Goal: Entertainment & Leisure: Browse casually

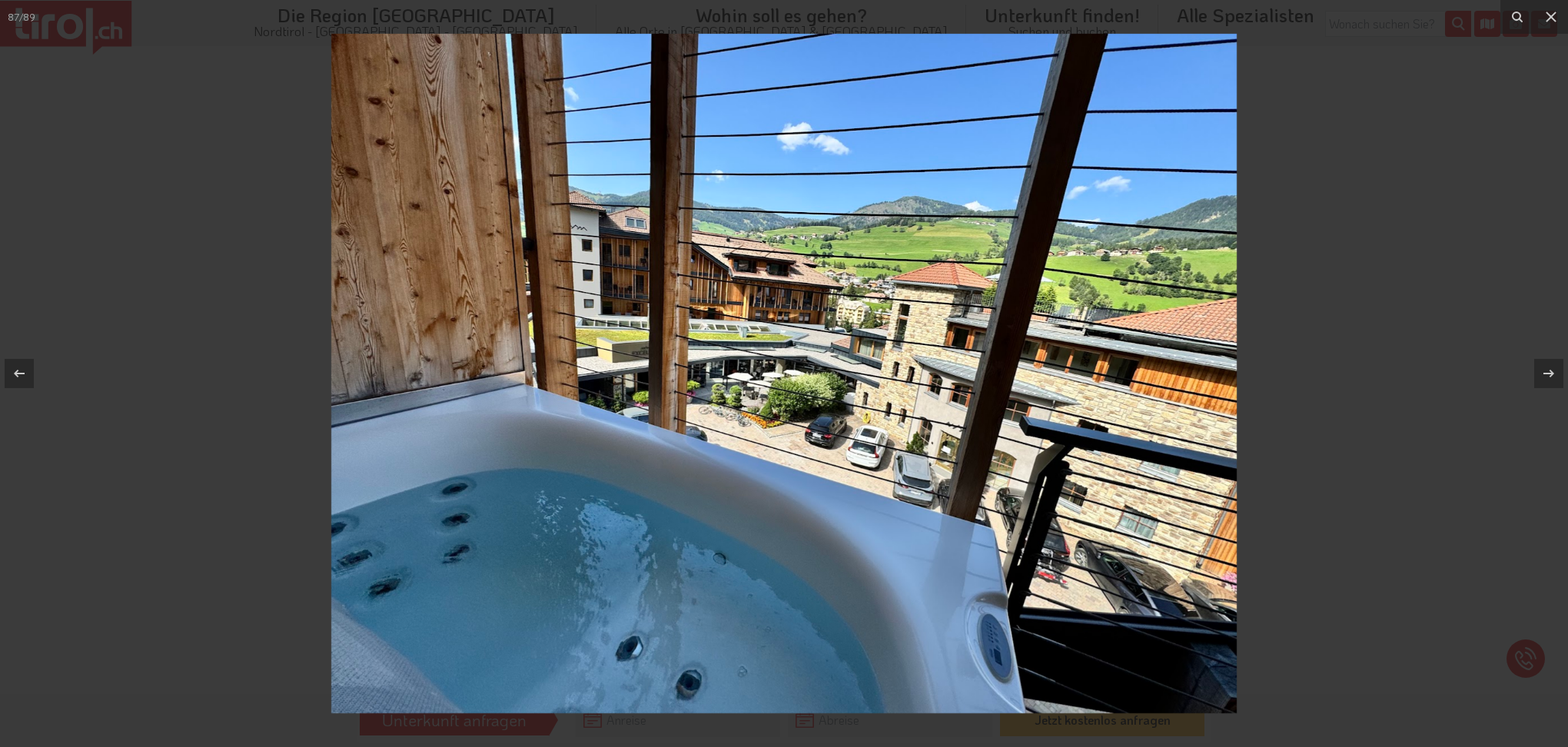
click at [1543, 364] on icon at bounding box center [1549, 374] width 18 height 18
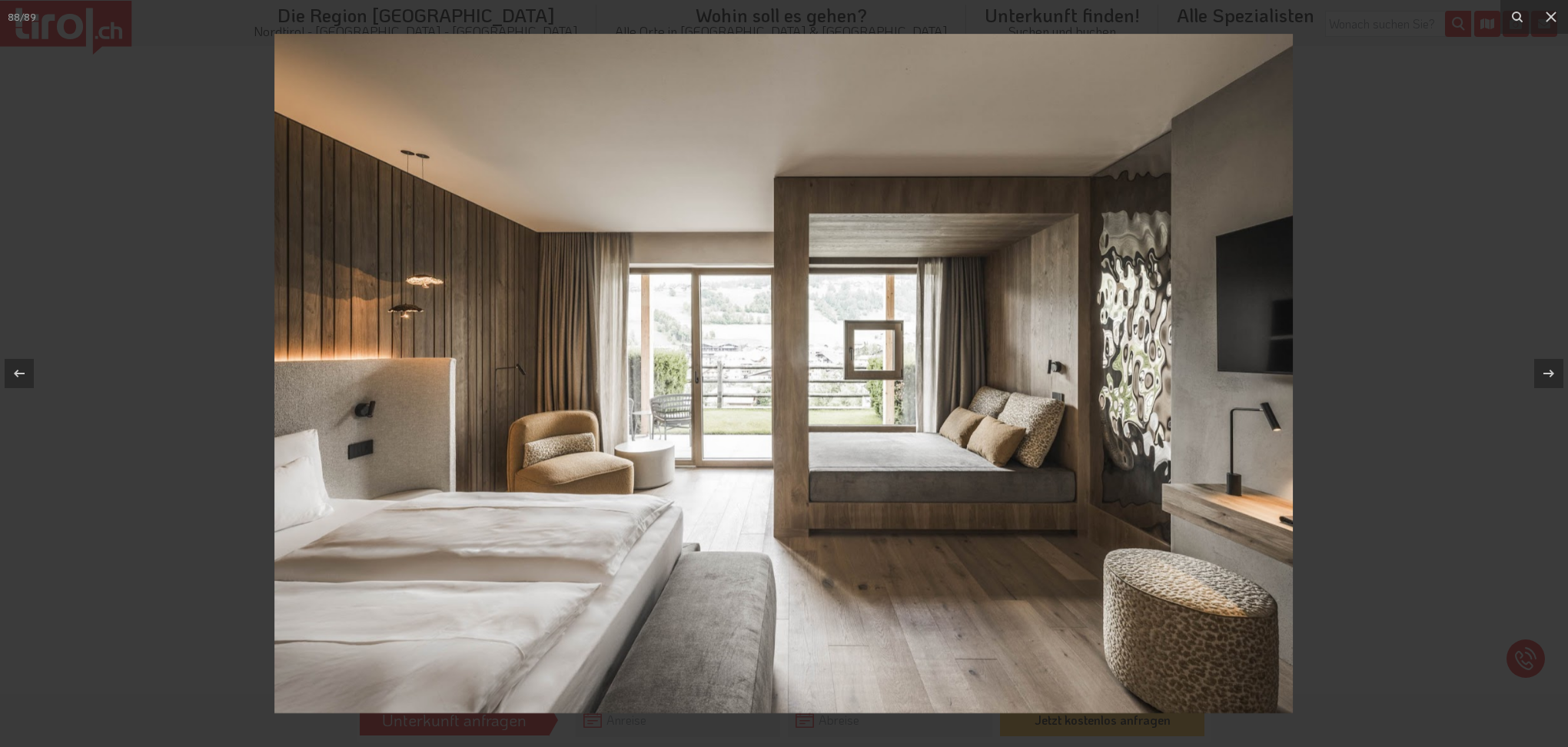
click at [1543, 364] on icon at bounding box center [1549, 374] width 18 height 18
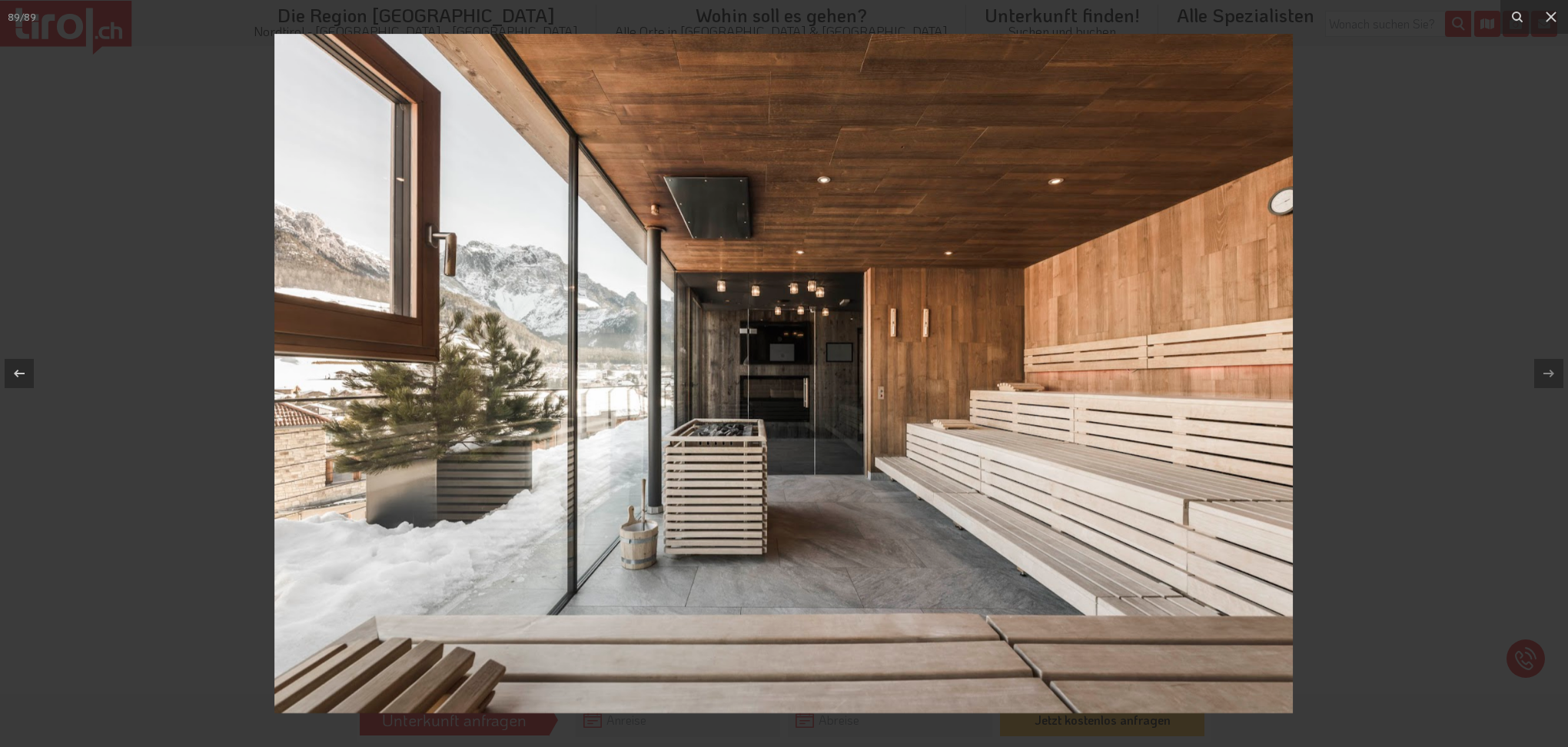
click at [33, 372] on div at bounding box center [19, 373] width 29 height 29
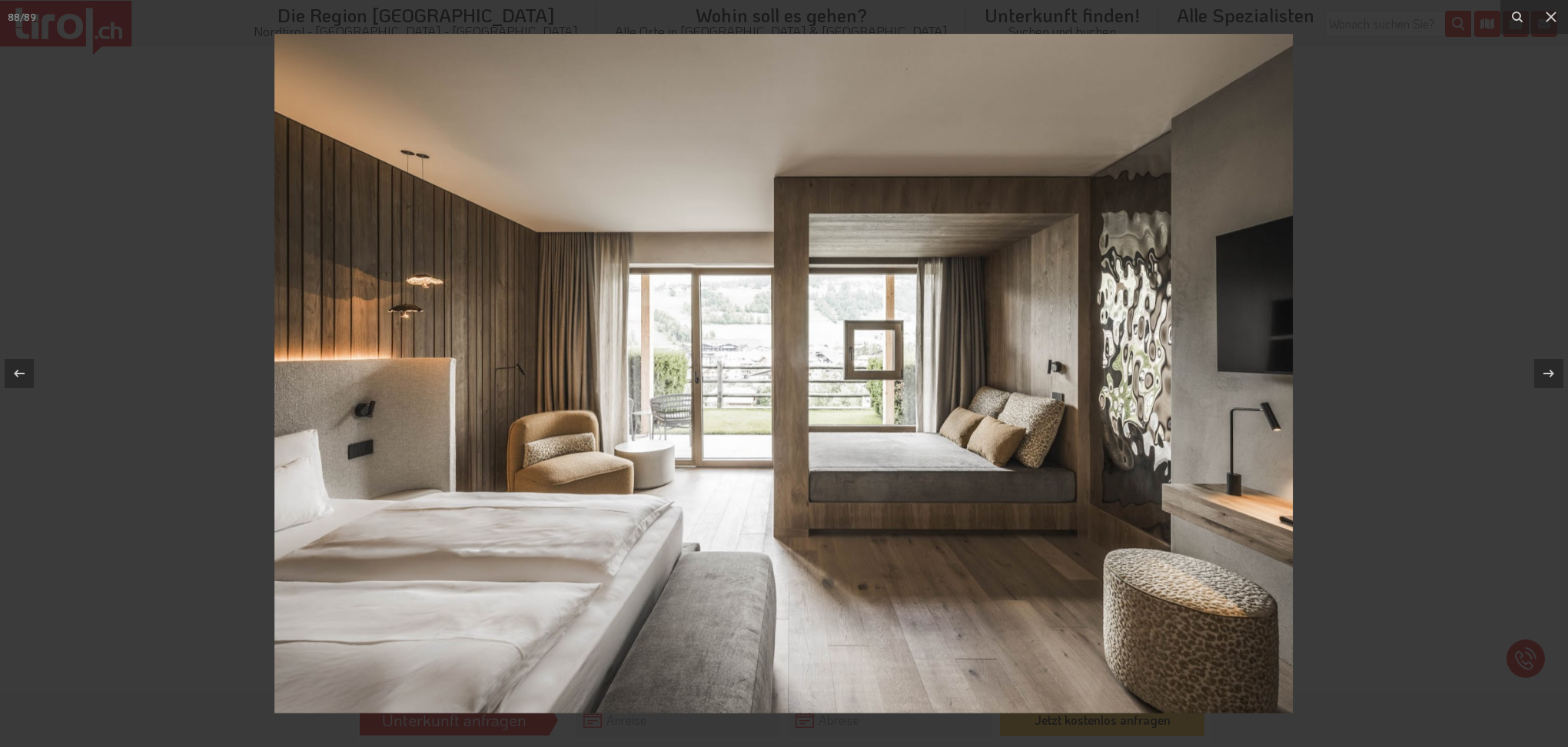
click at [33, 372] on div at bounding box center [19, 373] width 29 height 29
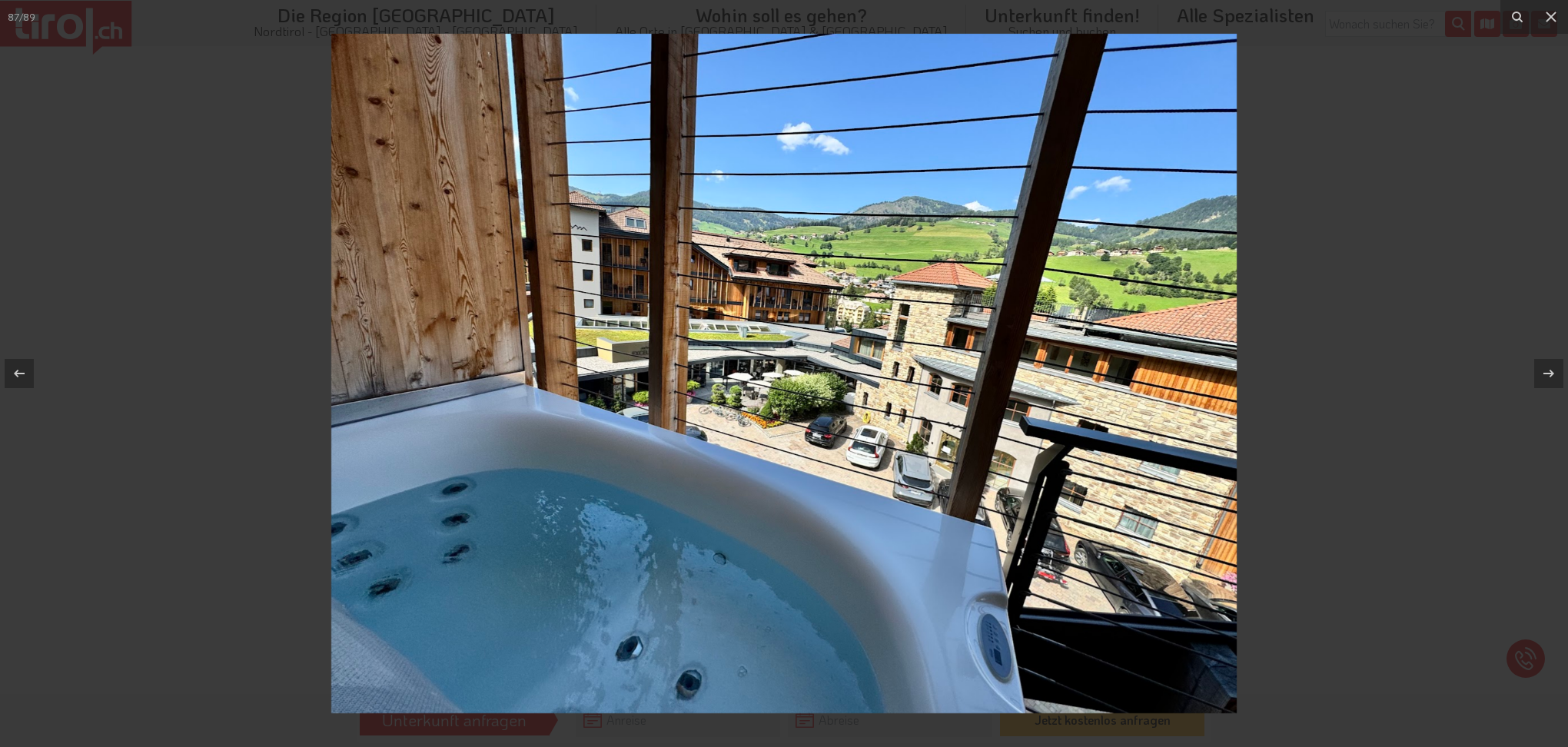
click at [33, 372] on div at bounding box center [19, 373] width 29 height 29
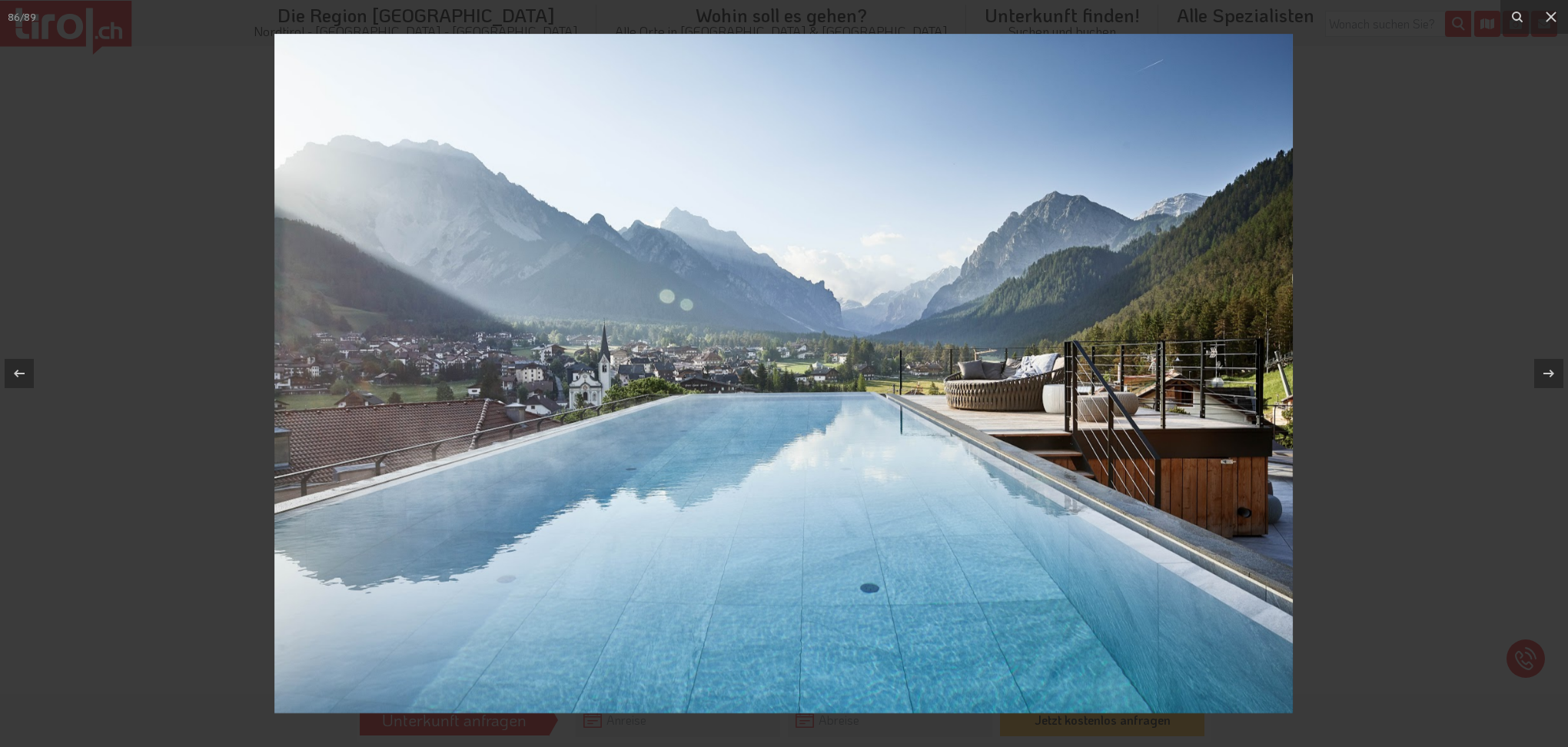
click at [33, 372] on div at bounding box center [19, 373] width 29 height 29
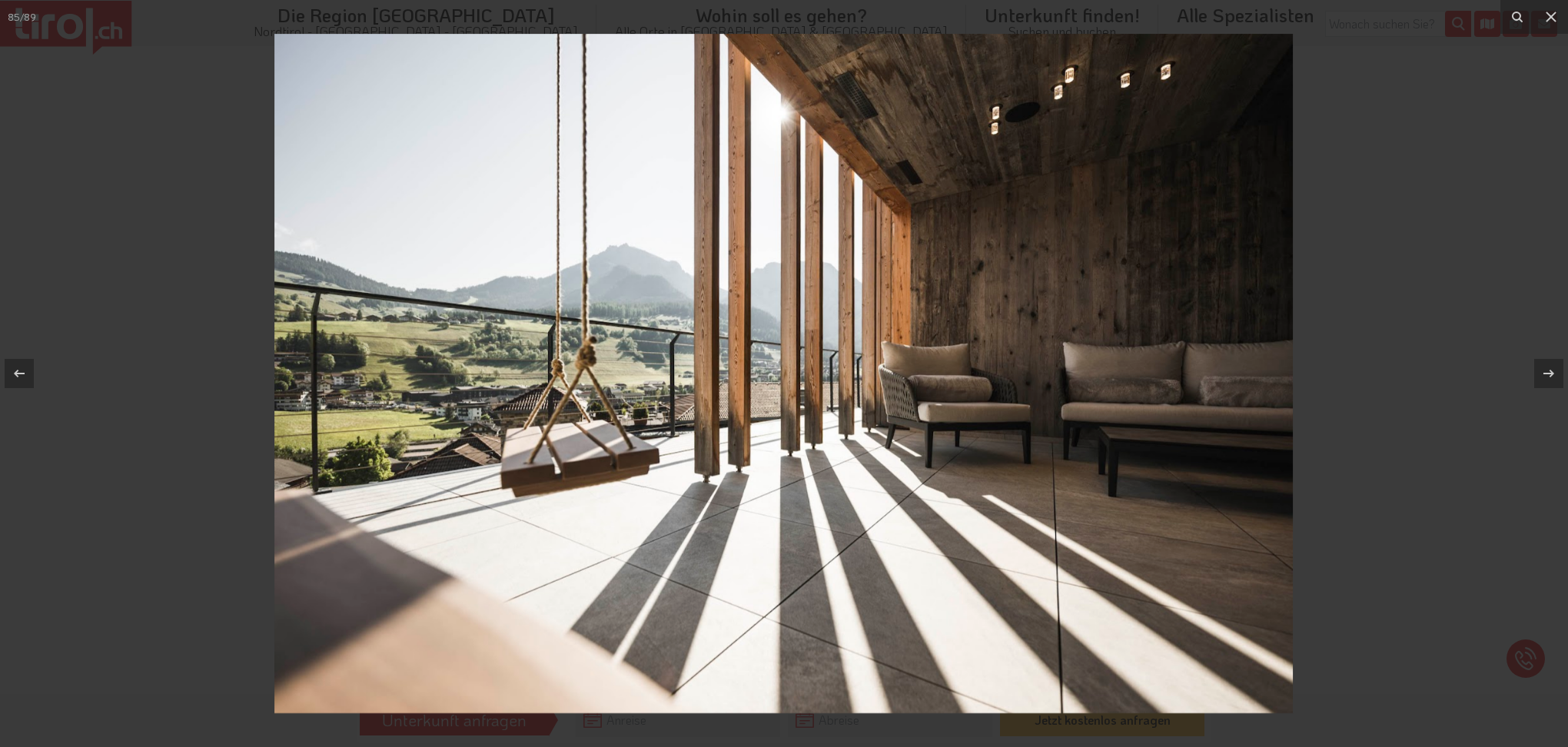
click at [33, 372] on div at bounding box center [19, 373] width 29 height 29
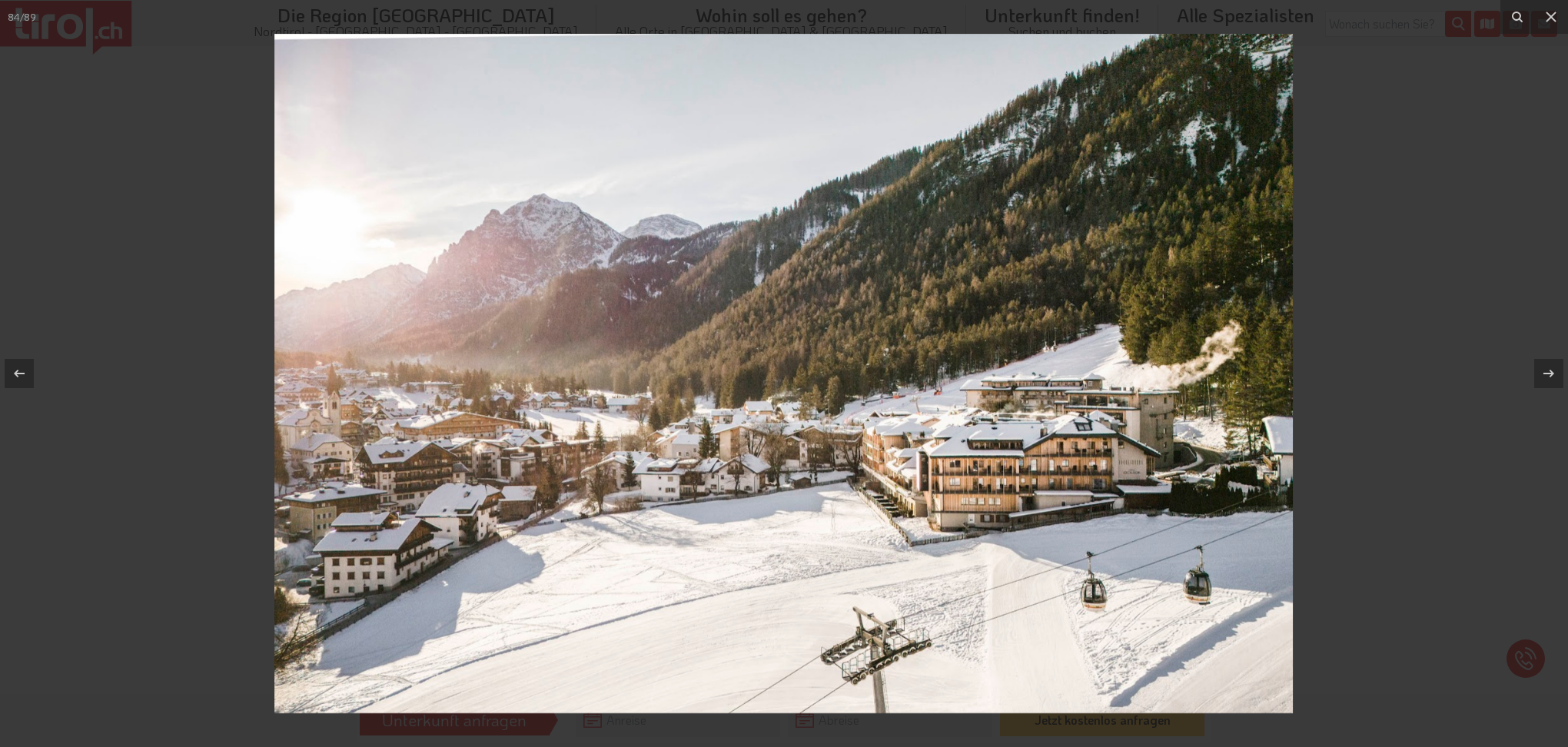
click at [33, 372] on div at bounding box center [19, 373] width 29 height 29
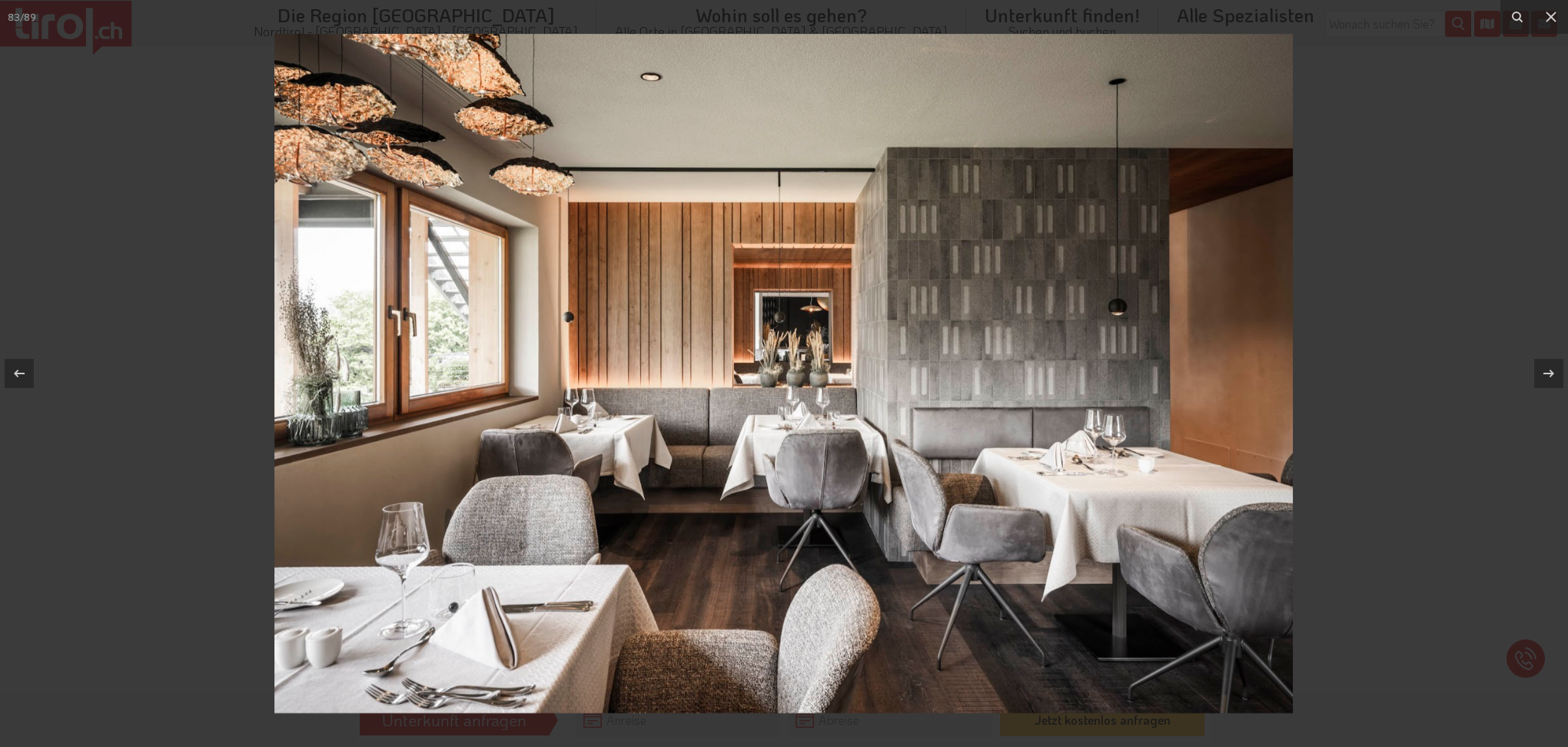
click at [33, 372] on div at bounding box center [19, 373] width 29 height 29
